Goal: Book appointment/travel/reservation

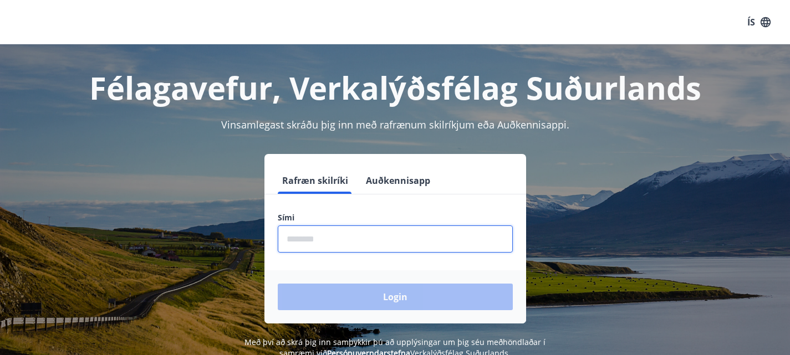
click at [433, 237] on input "phone" at bounding box center [395, 239] width 235 height 27
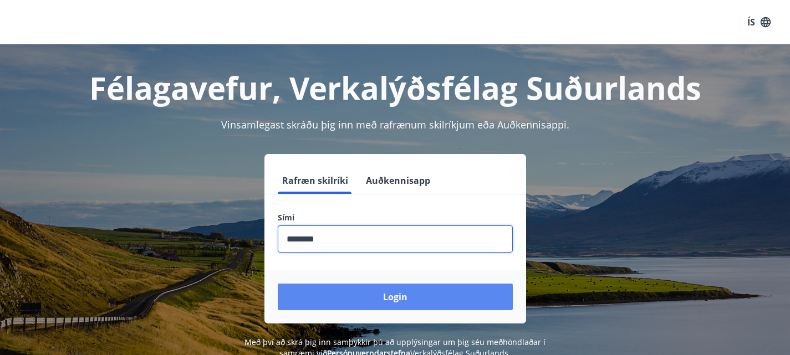
type input "********"
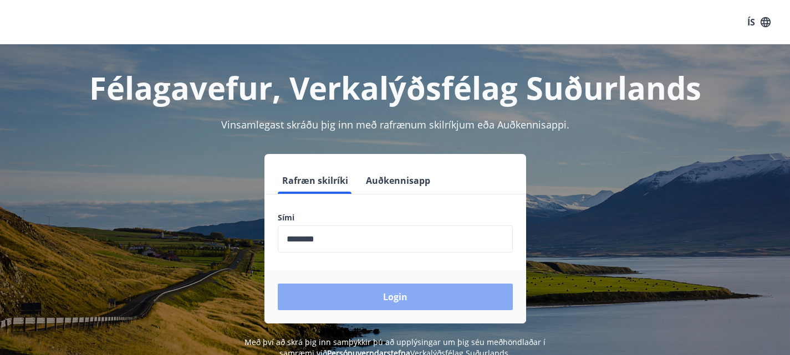
click at [372, 293] on button "Login" at bounding box center [395, 297] width 235 height 27
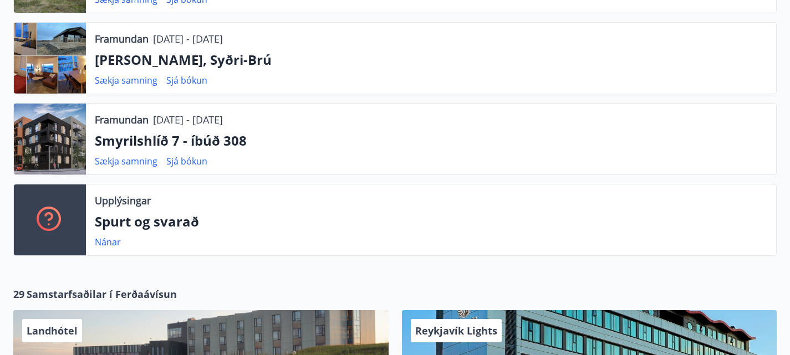
scroll to position [321, 0]
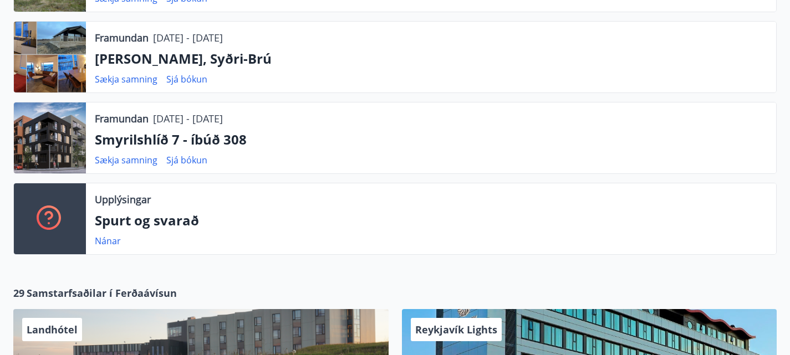
click at [56, 93] on div at bounding box center [50, 57] width 72 height 71
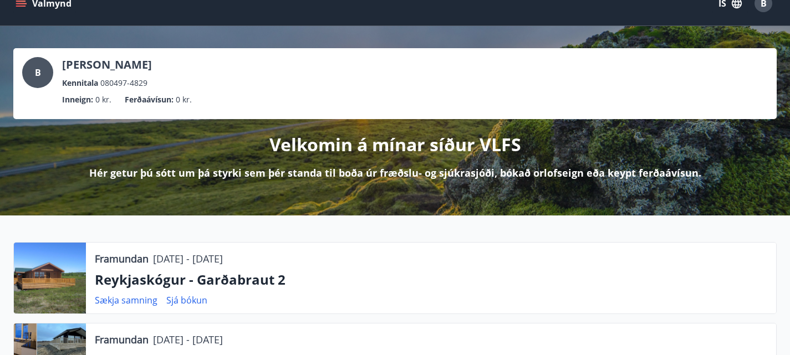
scroll to position [0, 0]
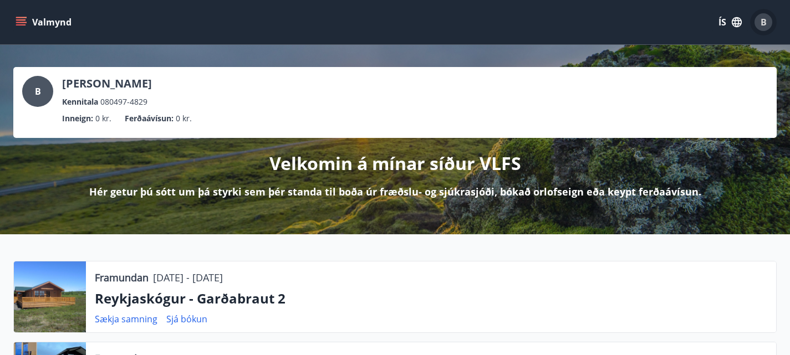
click at [761, 24] on span "B" at bounding box center [763, 22] width 6 height 12
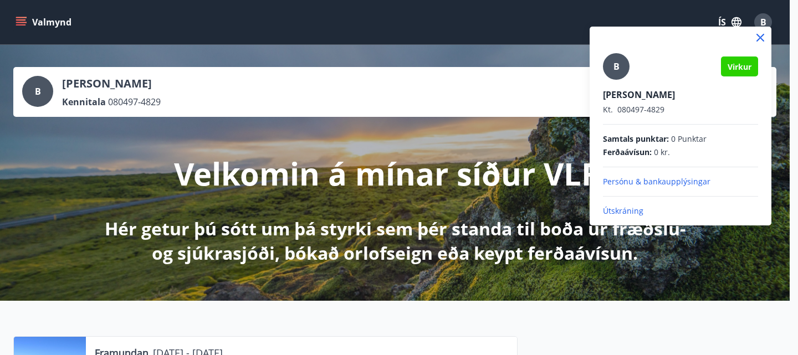
click at [739, 19] on div at bounding box center [399, 177] width 798 height 355
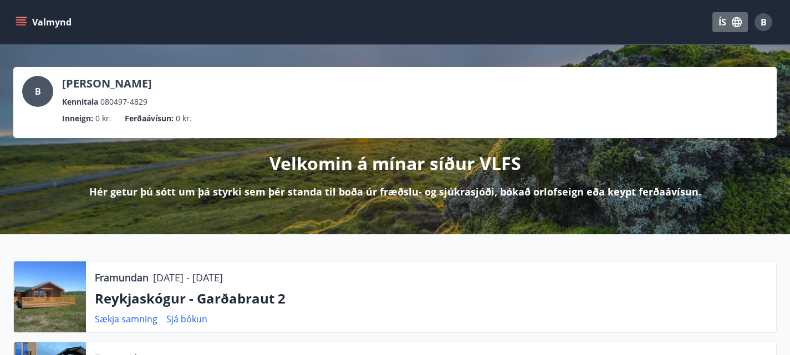
click at [739, 19] on icon "button" at bounding box center [736, 22] width 10 height 10
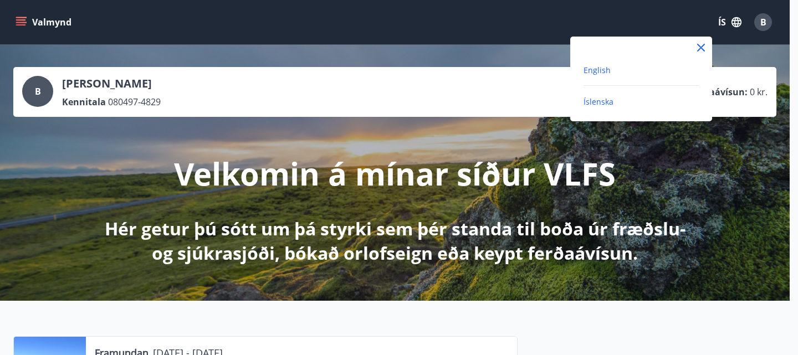
click at [597, 71] on span "English" at bounding box center [597, 70] width 27 height 11
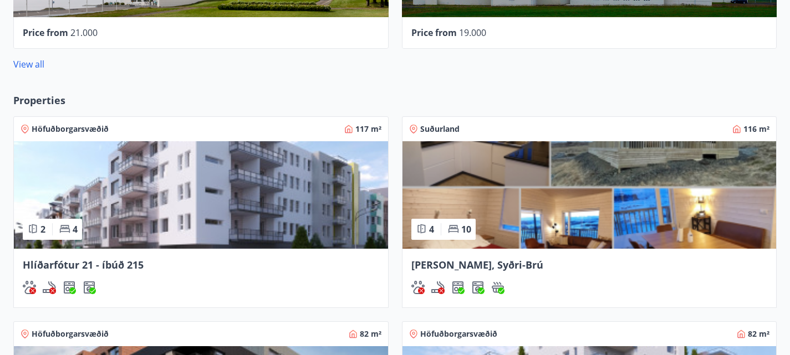
scroll to position [874, 0]
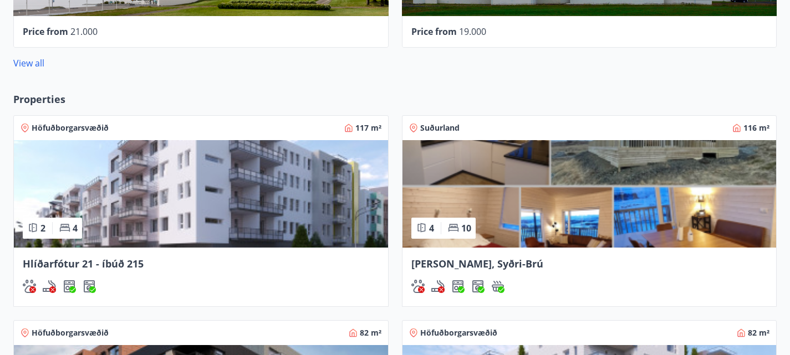
click at [420, 122] on span "Suðurland" at bounding box center [439, 127] width 39 height 11
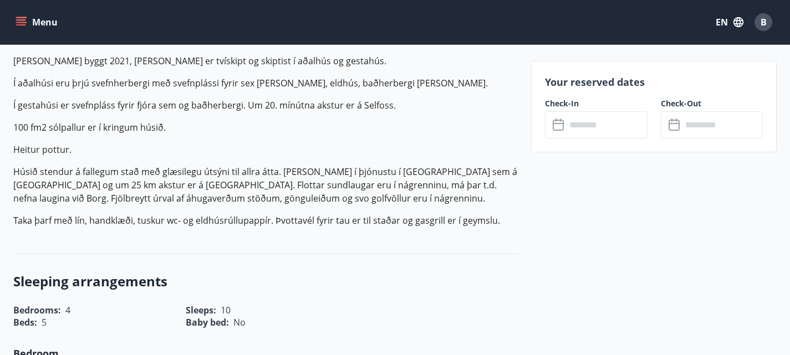
scroll to position [358, 0]
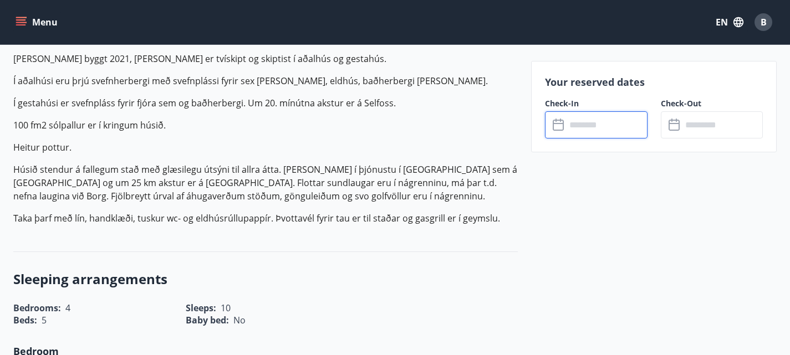
click at [604, 127] on input "text" at bounding box center [606, 124] width 81 height 27
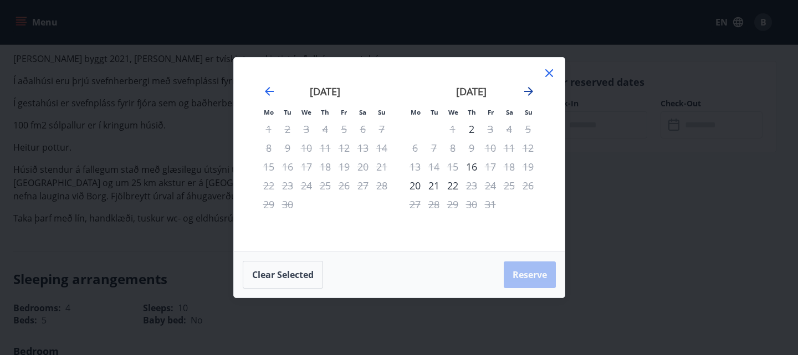
click at [530, 86] on icon "Move forward to switch to the next month." at bounding box center [528, 91] width 13 height 13
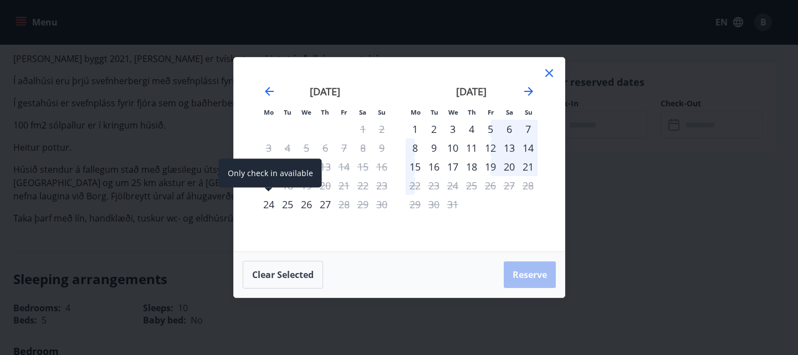
click at [263, 207] on div "24" at bounding box center [268, 204] width 19 height 19
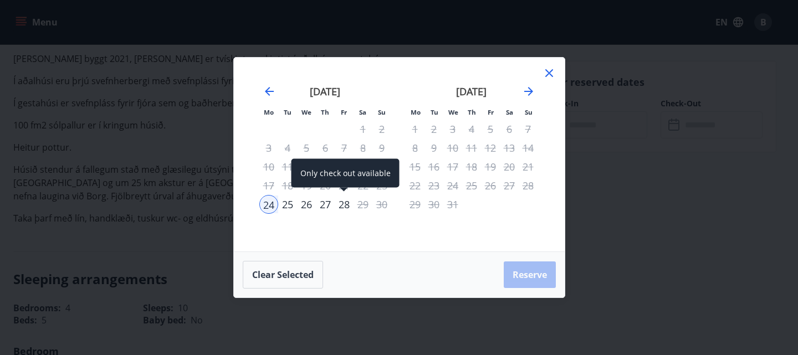
click at [339, 209] on div "28" at bounding box center [344, 204] width 19 height 19
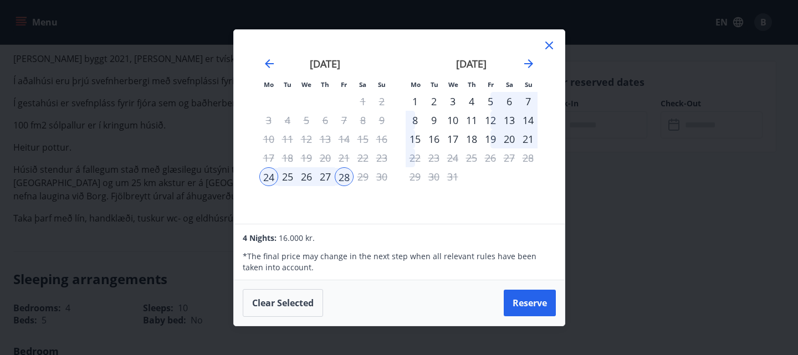
click at [546, 40] on icon at bounding box center [549, 45] width 13 height 13
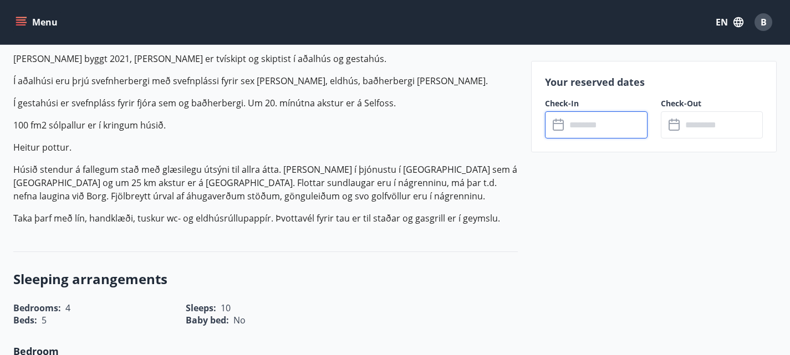
scroll to position [0, 0]
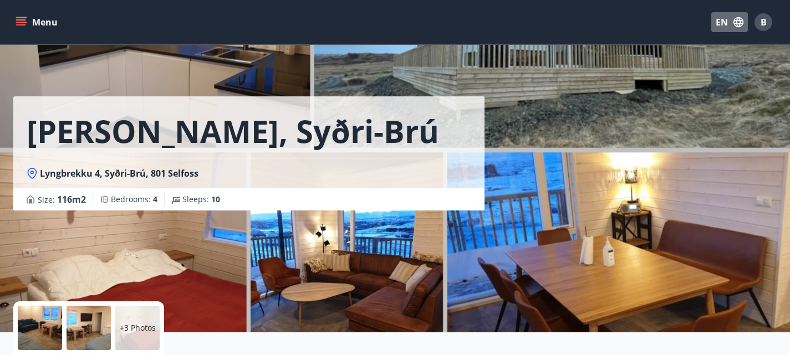
click at [721, 19] on button "EN" at bounding box center [729, 22] width 37 height 20
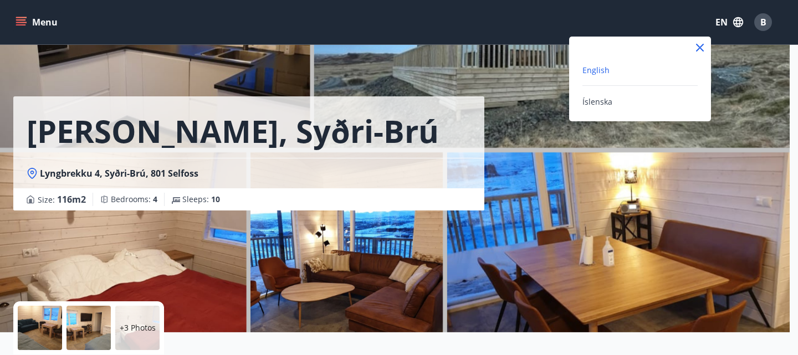
click at [688, 21] on div at bounding box center [399, 177] width 798 height 355
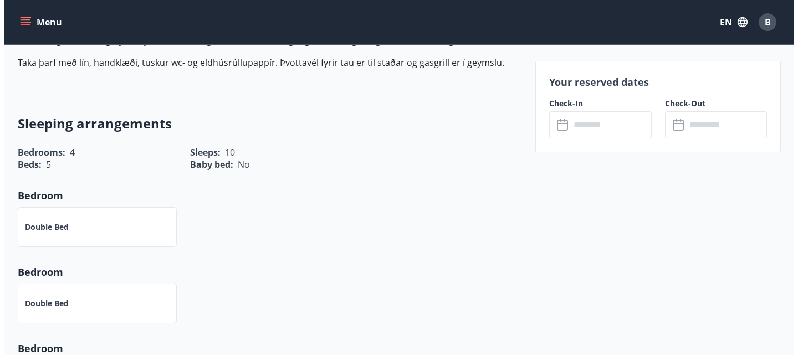
scroll to position [515, 0]
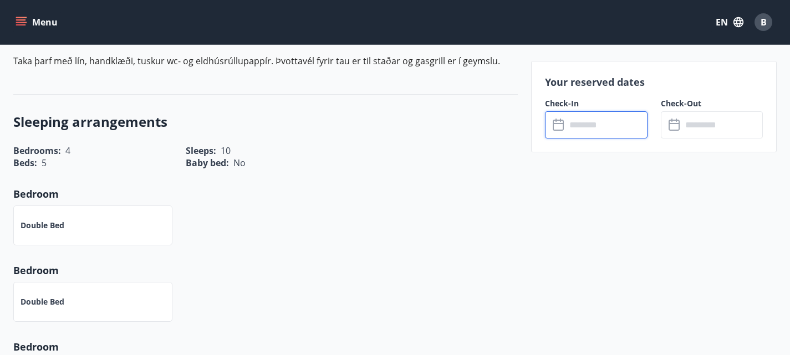
click at [598, 115] on input "text" at bounding box center [606, 124] width 81 height 27
